Goal: Navigation & Orientation: Find specific page/section

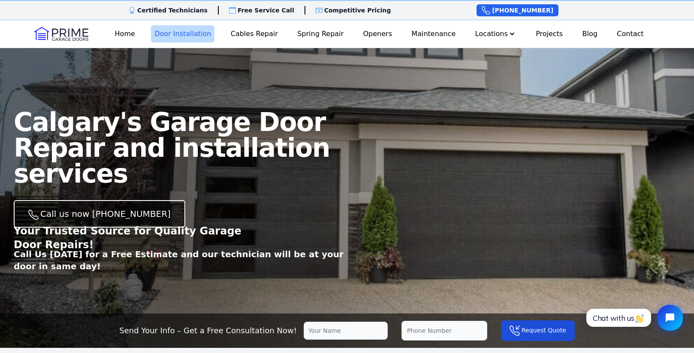
click at [192, 33] on link "Door Installation" at bounding box center [183, 33] width 64 height 17
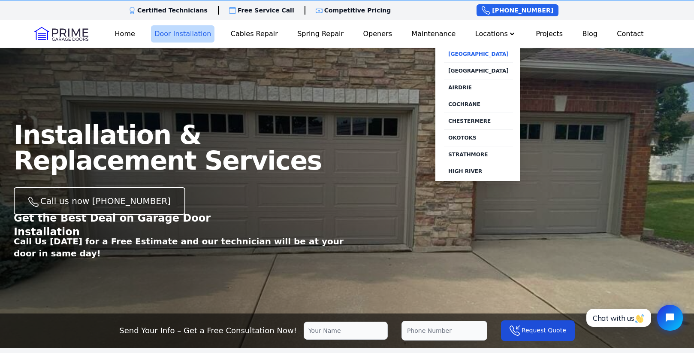
click at [485, 56] on link "[GEOGRAPHIC_DATA]" at bounding box center [478, 54] width 69 height 16
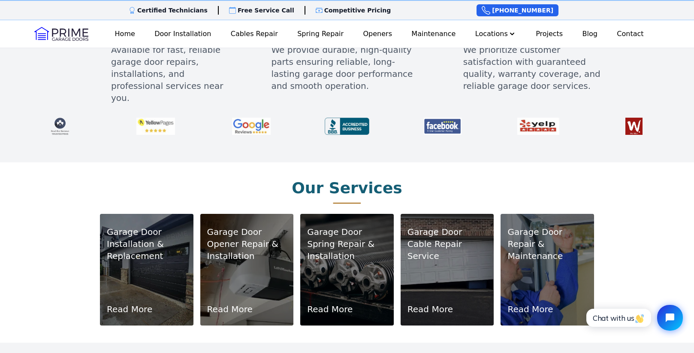
scroll to position [439, 0]
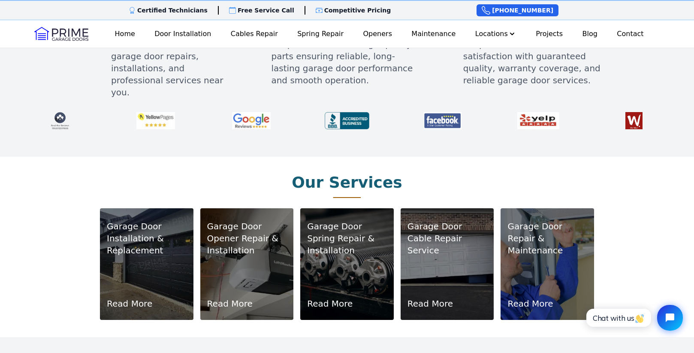
click at [138, 297] on link "Read More" at bounding box center [129, 303] width 45 height 12
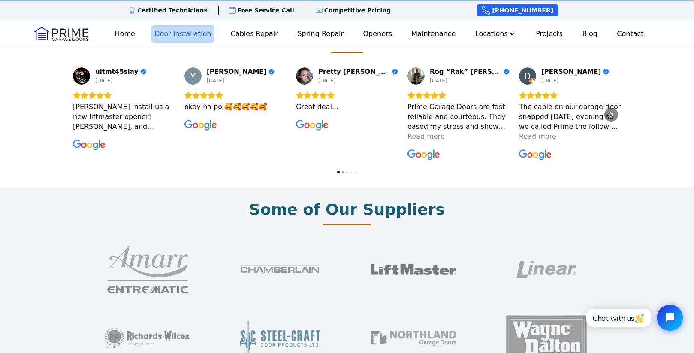
scroll to position [1962, 0]
